Goal: Navigation & Orientation: Find specific page/section

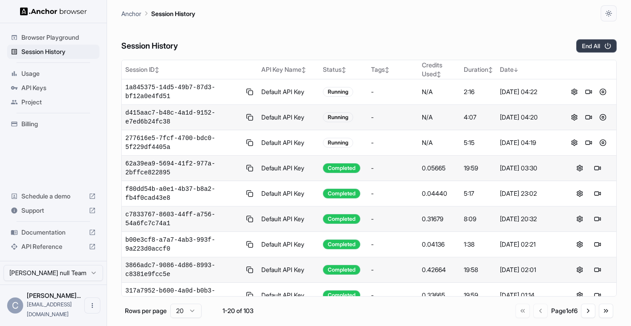
click at [597, 47] on button "End All" at bounding box center [596, 45] width 41 height 13
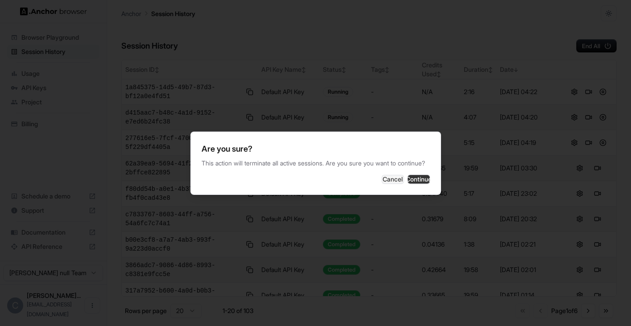
click at [408, 181] on button "Continue" at bounding box center [419, 179] width 22 height 9
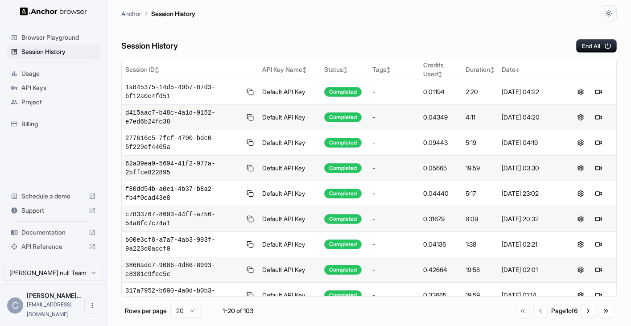
click at [41, 121] on span "Billing" at bounding box center [58, 124] width 74 height 9
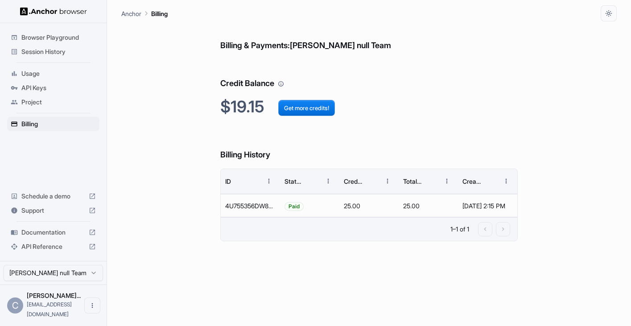
click at [49, 71] on span "Usage" at bounding box center [58, 73] width 74 height 9
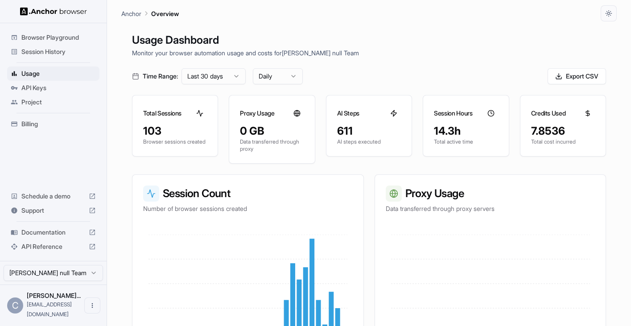
click at [57, 50] on span "Session History" at bounding box center [58, 51] width 74 height 9
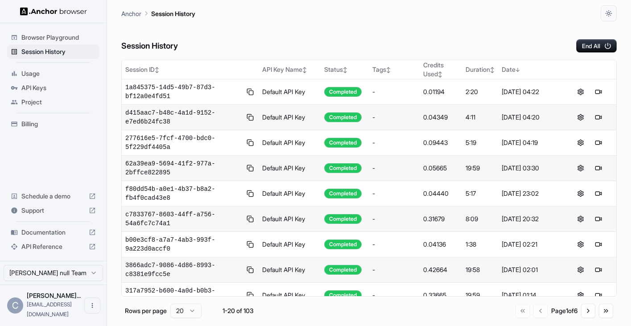
click at [59, 40] on span "Browser Playground" at bounding box center [58, 37] width 74 height 9
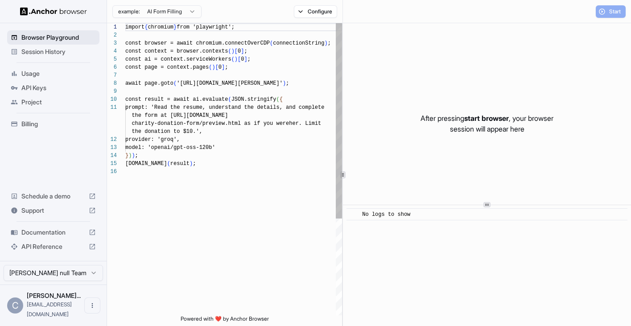
scroll to position [80, 0]
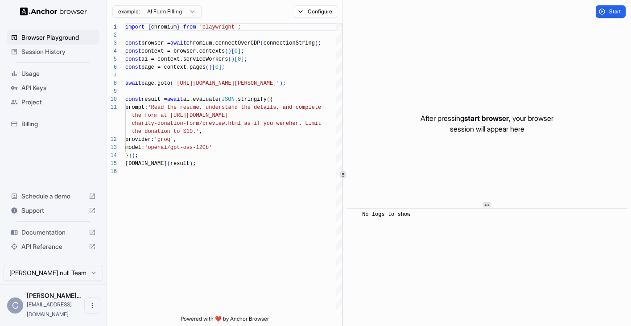
click at [58, 49] on span "Session History" at bounding box center [58, 51] width 74 height 9
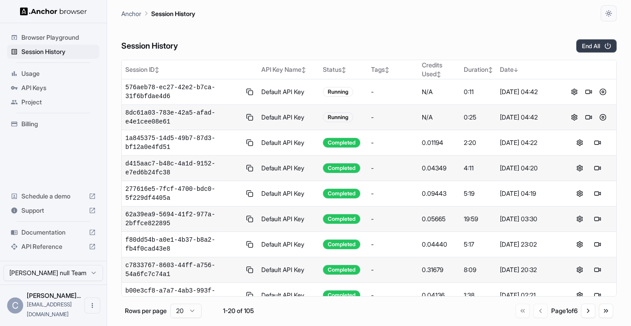
click at [603, 44] on button "End All" at bounding box center [596, 45] width 41 height 13
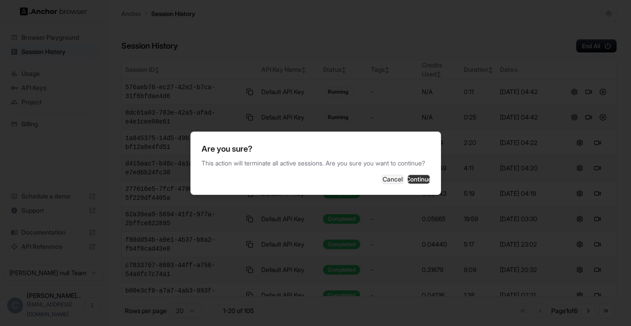
click at [409, 180] on button "Continue" at bounding box center [419, 179] width 22 height 9
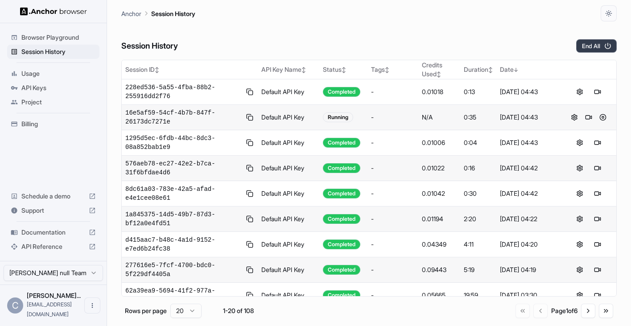
click at [589, 47] on button "End All" at bounding box center [596, 45] width 41 height 13
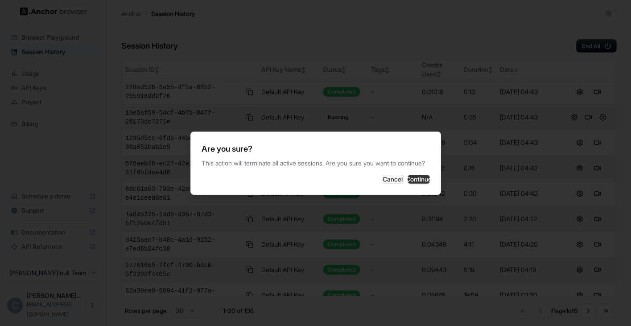
click at [414, 184] on button "Continue" at bounding box center [419, 179] width 22 height 9
